Goal: Task Accomplishment & Management: Manage account settings

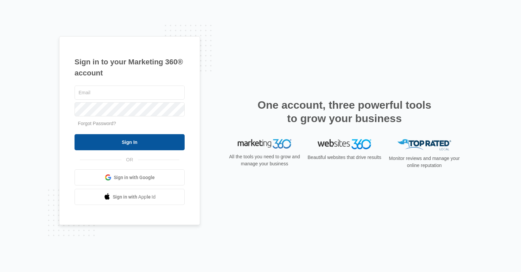
type input "[PERSON_NAME][EMAIL_ADDRESS][PERSON_NAME][DOMAIN_NAME]"
click at [105, 140] on input "Sign In" at bounding box center [130, 142] width 110 height 16
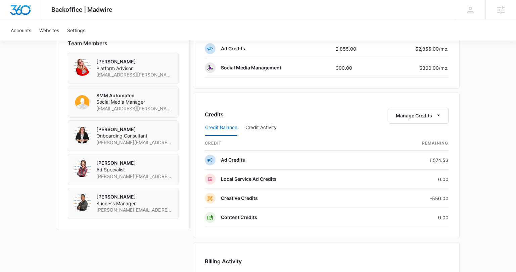
scroll to position [506, 0]
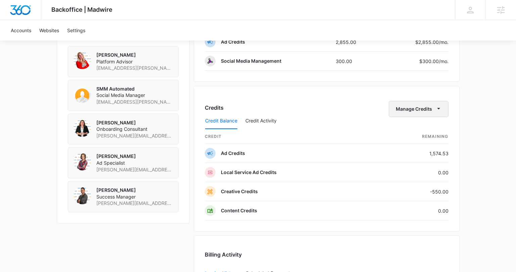
click at [425, 109] on button "Manage Credits" at bounding box center [419, 109] width 60 height 16
click at [423, 135] on button "Transfer Credits" at bounding box center [418, 131] width 59 height 10
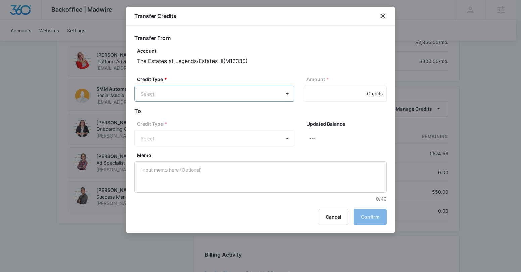
click at [192, 88] on div "Credit Type * Select" at bounding box center [214, 89] width 160 height 26
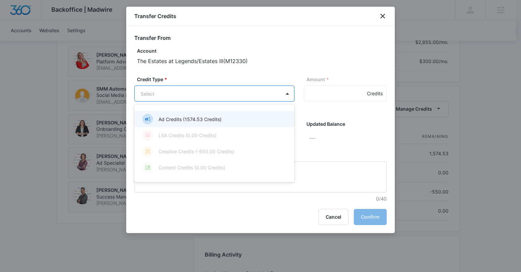
click at [195, 119] on p "Ad Credits (1574.53 Credits)" at bounding box center [190, 119] width 63 height 7
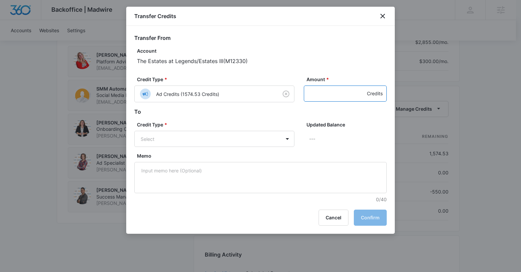
click at [337, 96] on input "Amount *" at bounding box center [345, 94] width 83 height 16
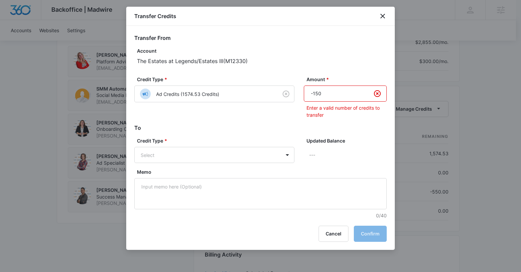
drag, startPoint x: 320, startPoint y: 94, endPoint x: 303, endPoint y: 94, distance: 16.8
click at [303, 94] on div "Credit Type * Ad Credits (1574.53 Credits) Amount * -150 Enter a valid number o…" at bounding box center [260, 100] width 253 height 48
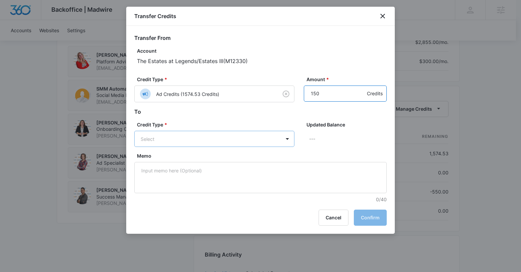
type input "150"
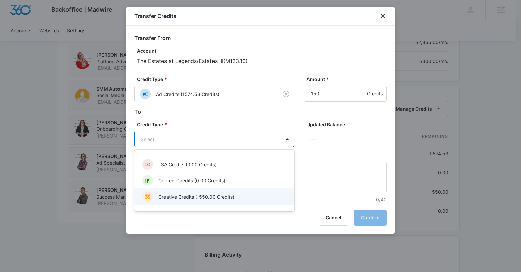
click at [192, 191] on div "Creative Credits (-550.00 Credits)" at bounding box center [213, 196] width 143 height 11
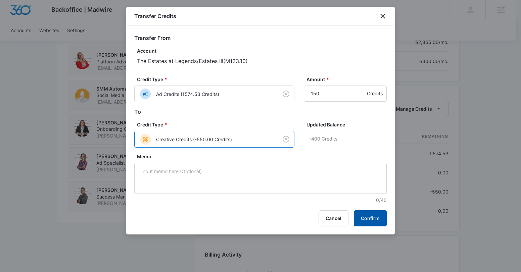
click at [362, 217] on button "Confirm" at bounding box center [370, 219] width 33 height 16
